Goal: Task Accomplishment & Management: Complete application form

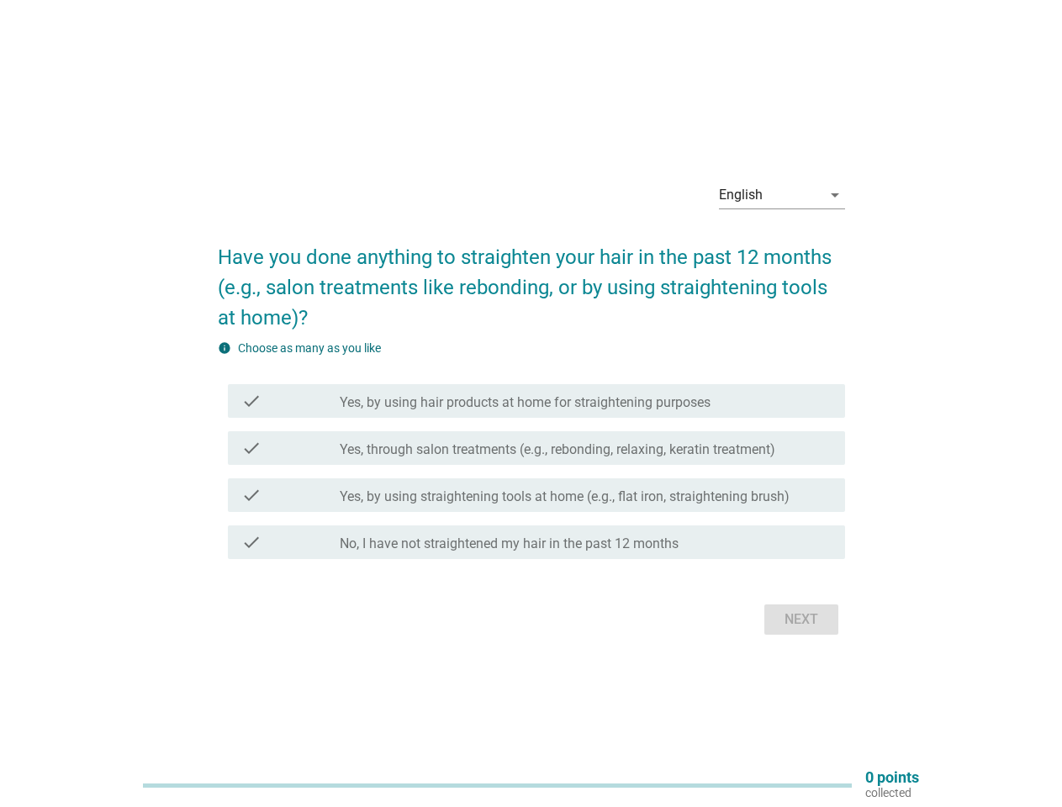
click at [531, 404] on label "Yes, by using hair products at home for straightening purposes" at bounding box center [525, 402] width 371 height 17
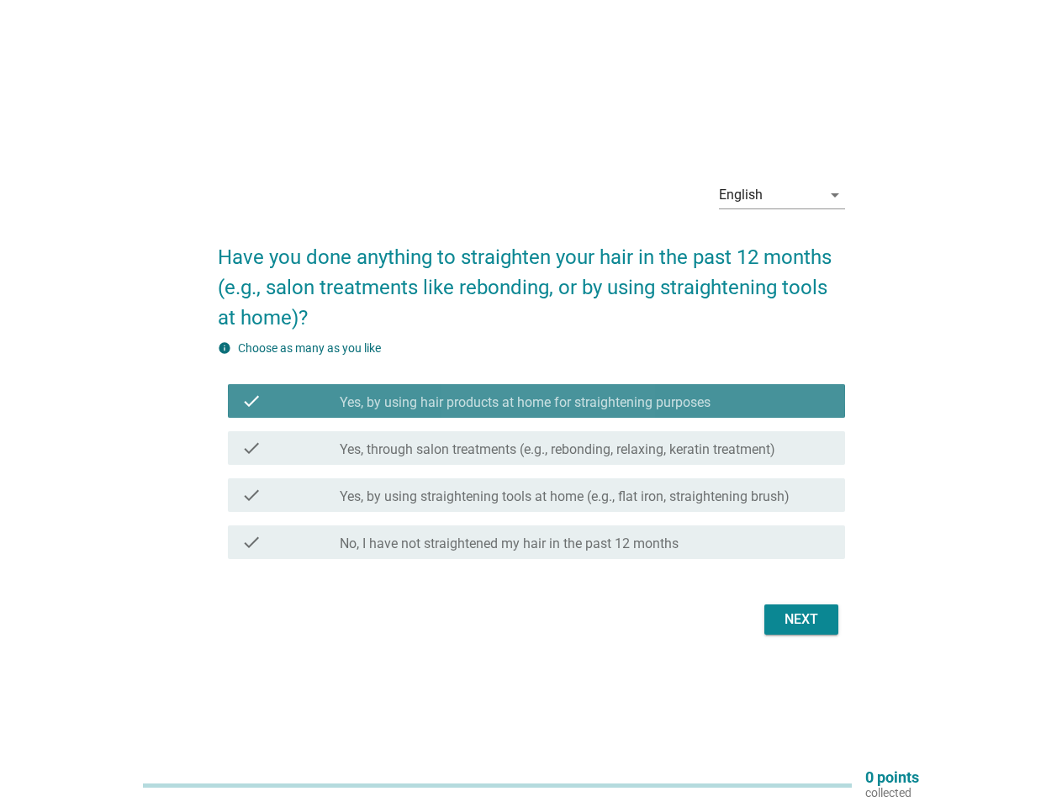
click at [782, 195] on div "English" at bounding box center [770, 195] width 103 height 27
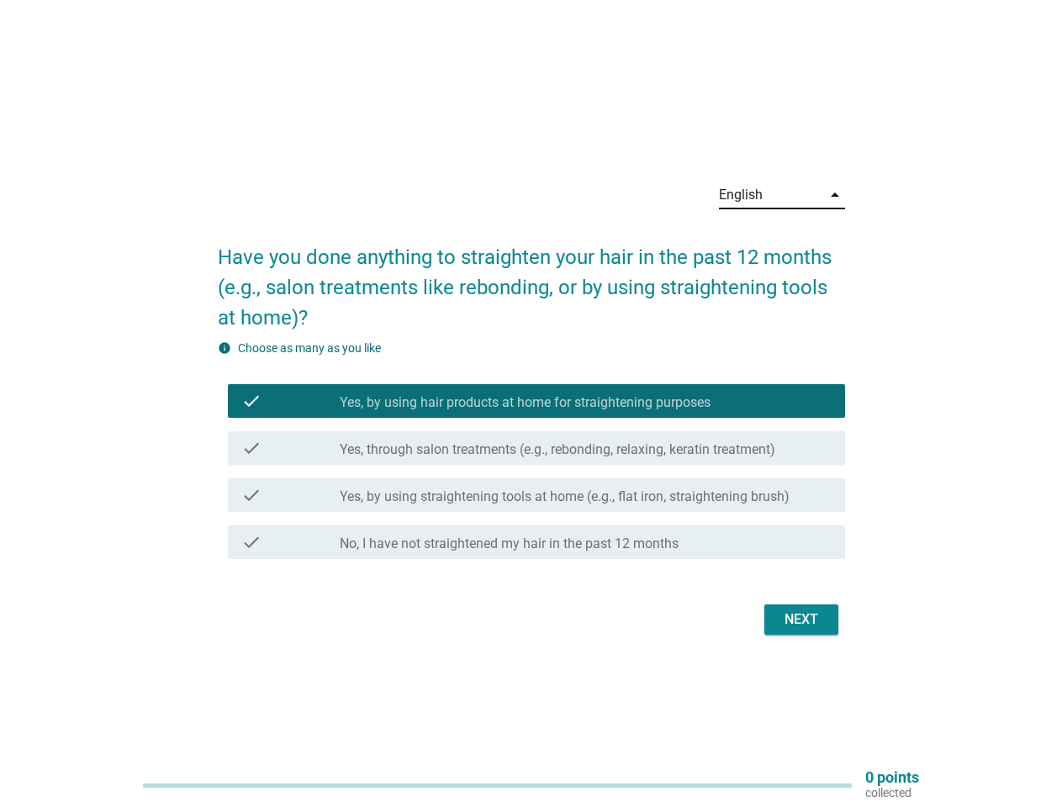
click at [531, 452] on label "Yes, through salon treatments (e.g., rebonding, relaxing, keratin treatment)" at bounding box center [557, 449] width 435 height 17
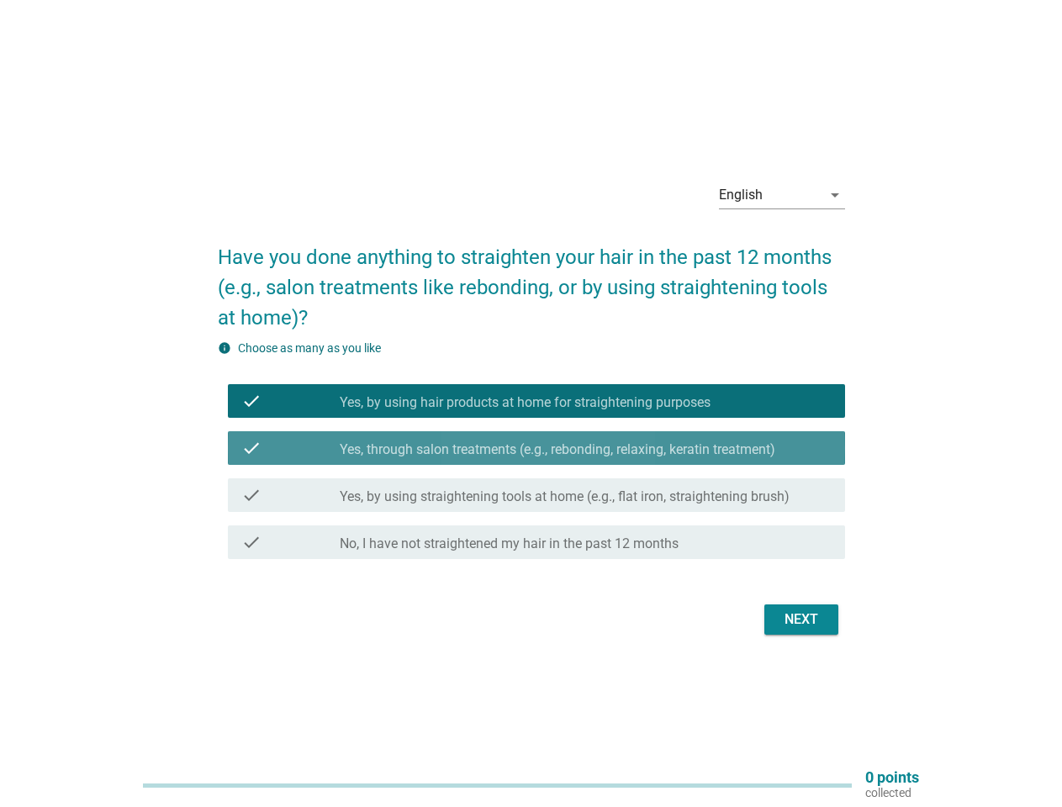
click at [536, 401] on label "Yes, by using hair products at home for straightening purposes" at bounding box center [525, 402] width 371 height 17
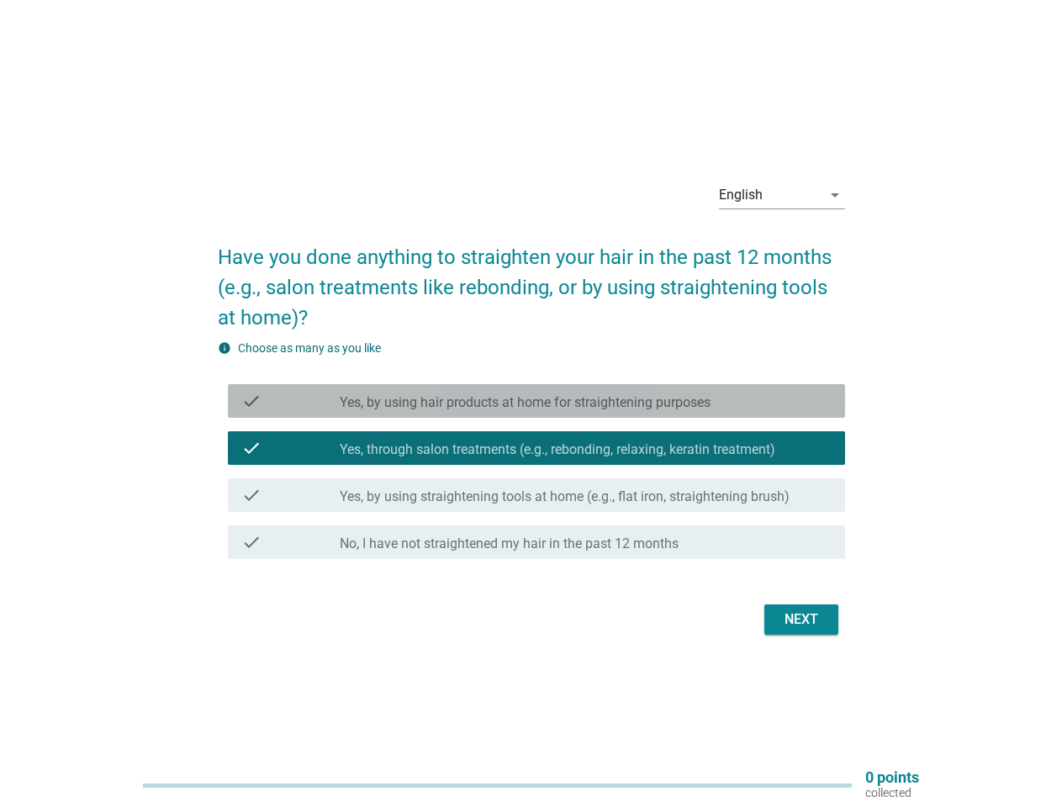
click at [536, 401] on label "Yes, by using hair products at home for straightening purposes" at bounding box center [525, 402] width 371 height 17
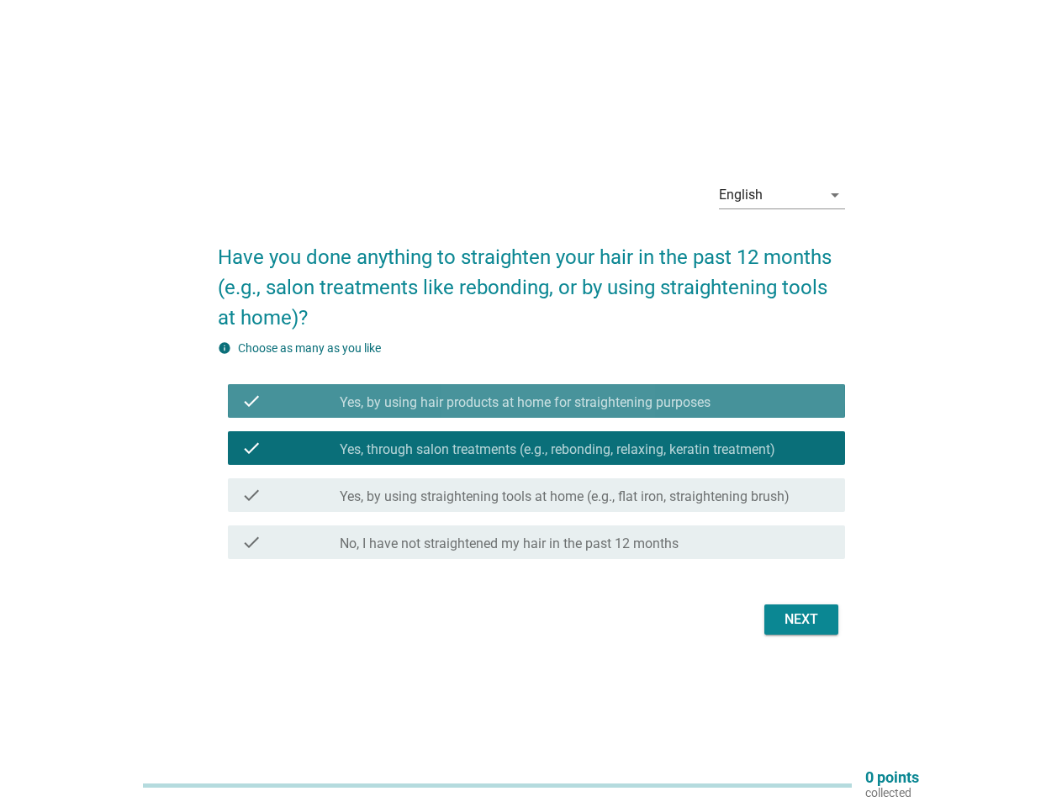
click at [525, 403] on label "Yes, by using hair products at home for straightening purposes" at bounding box center [525, 402] width 371 height 17
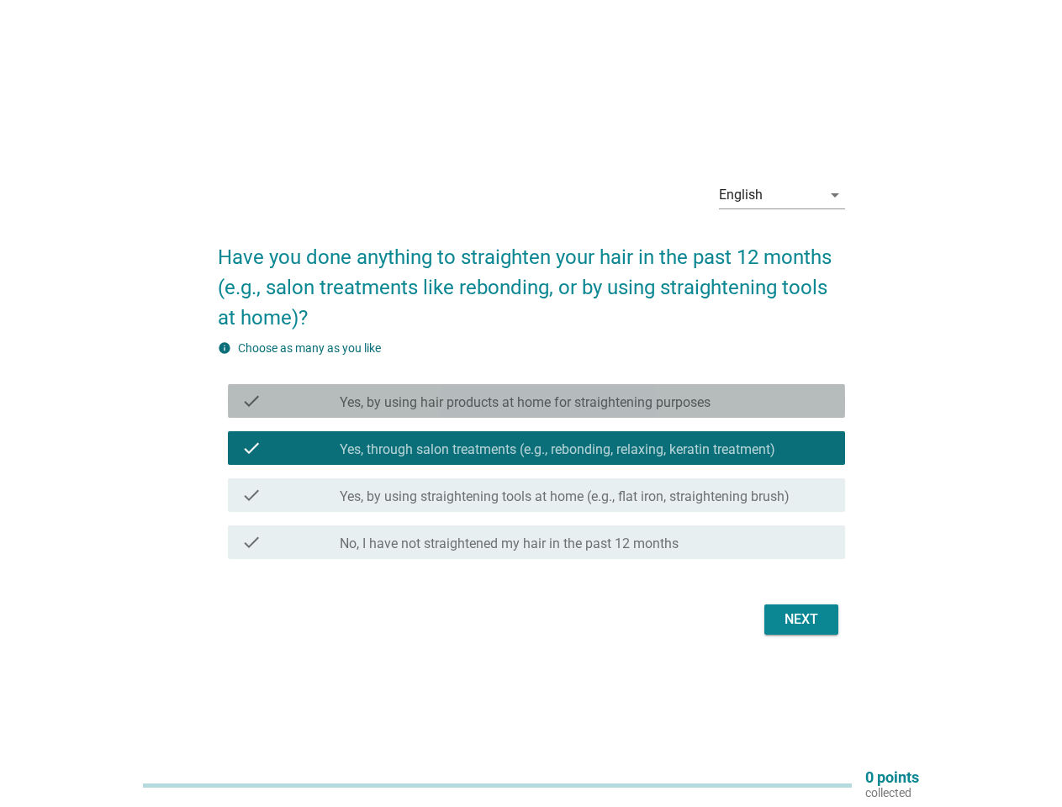
click at [525, 403] on label "Yes, by using hair products at home for straightening purposes" at bounding box center [525, 402] width 371 height 17
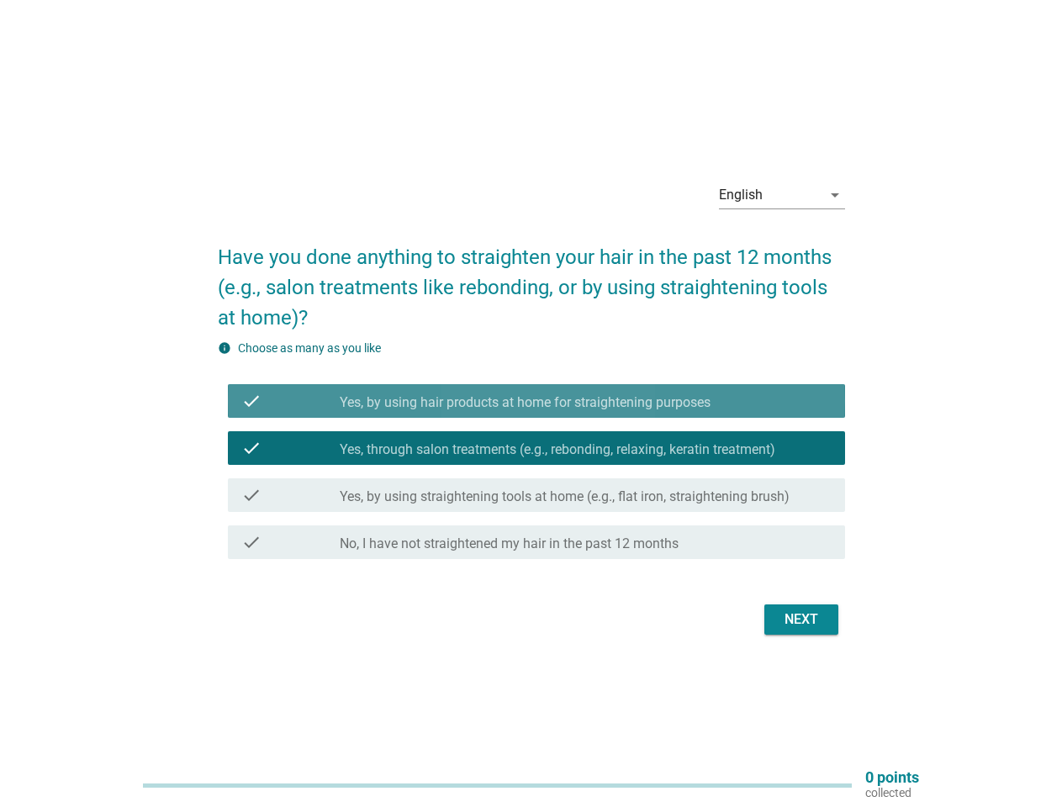
click at [536, 448] on label "Yes, through salon treatments (e.g., rebonding, relaxing, keratin treatment)" at bounding box center [557, 449] width 435 height 17
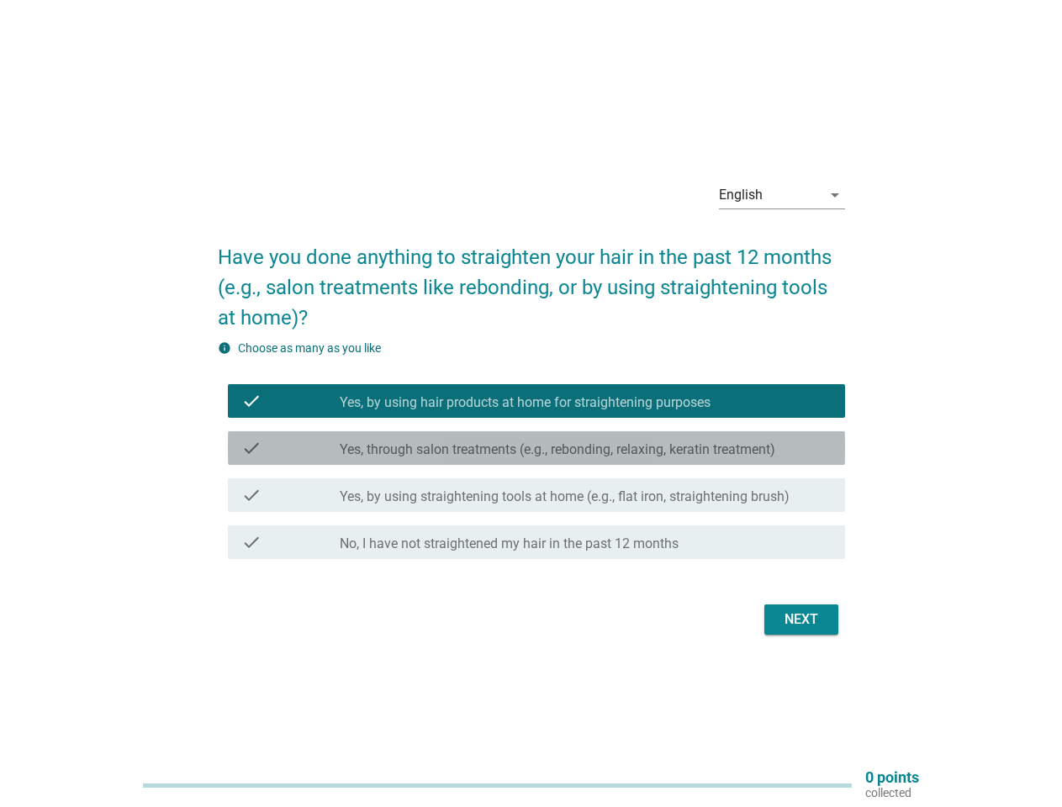
click at [536, 448] on label "Yes, through salon treatments (e.g., rebonding, relaxing, keratin treatment)" at bounding box center [557, 449] width 435 height 17
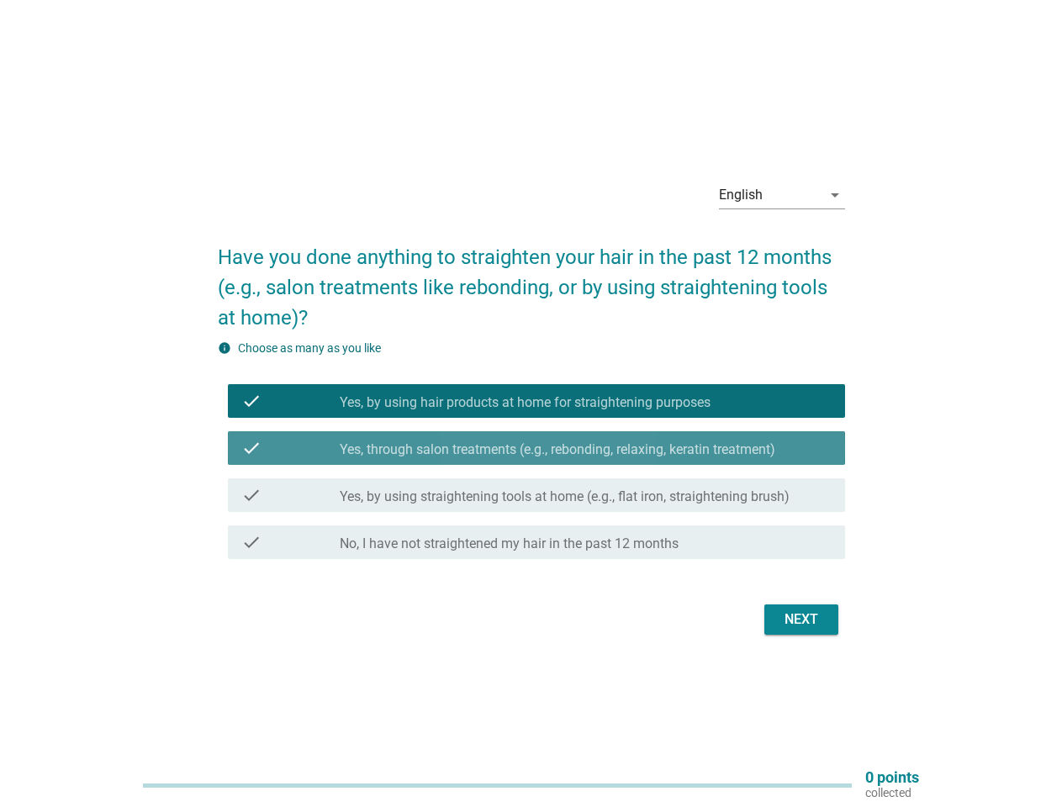
click at [556, 450] on label "Yes, through salon treatments (e.g., rebonding, relaxing, keratin treatment)" at bounding box center [557, 449] width 435 height 17
